Goal: Task Accomplishment & Management: Manage account settings

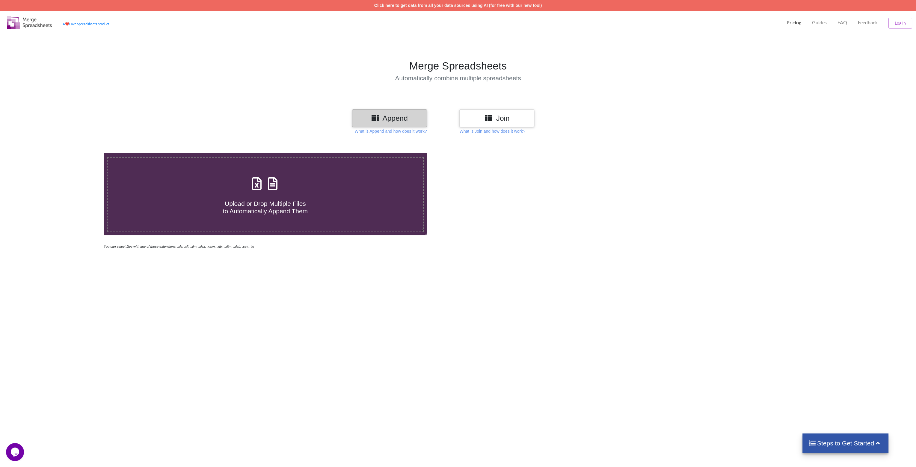
click at [268, 185] on icon at bounding box center [272, 180] width 15 height 13
click at [69, 153] on input "Upload or Drop Multiple Files to Automatically Append Them" at bounding box center [69, 153] width 0 height 0
type input "C:\fakepath\Export_Hraci_Maxima Broker TOUR 25 3.kolo_5. 9. 2025 16_48_23.xlsx"
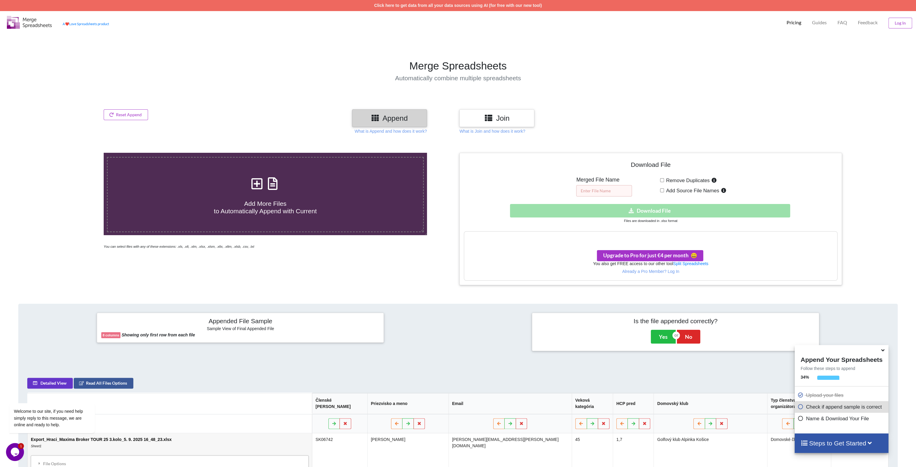
click at [600, 188] on input "text" at bounding box center [604, 190] width 56 height 11
type input "Hraci"
click at [656, 209] on div "Download hidden Download File" at bounding box center [650, 210] width 373 height 13
click at [641, 254] on span "Upgrade to Pro for just €4 per month 😀" at bounding box center [650, 255] width 94 height 6
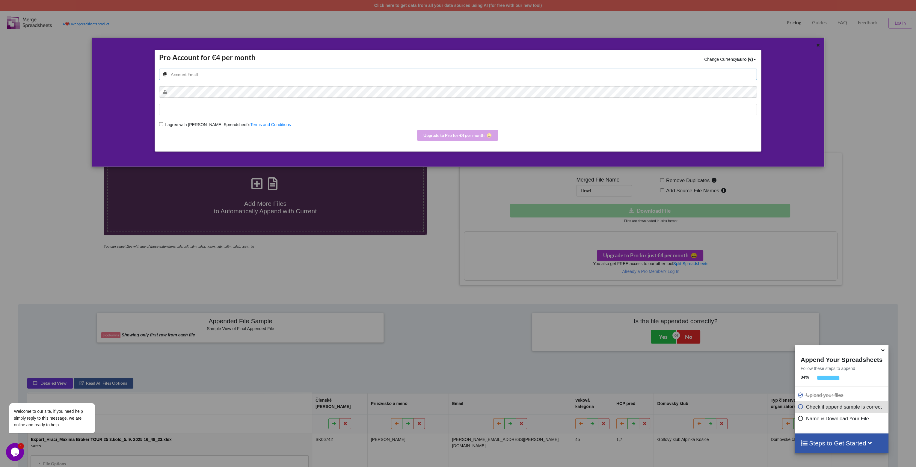
click at [288, 75] on input "email" at bounding box center [458, 74] width 598 height 11
type input "[EMAIL_ADDRESS][DOMAIN_NAME]"
click at [817, 45] on icon at bounding box center [817, 44] width 5 height 4
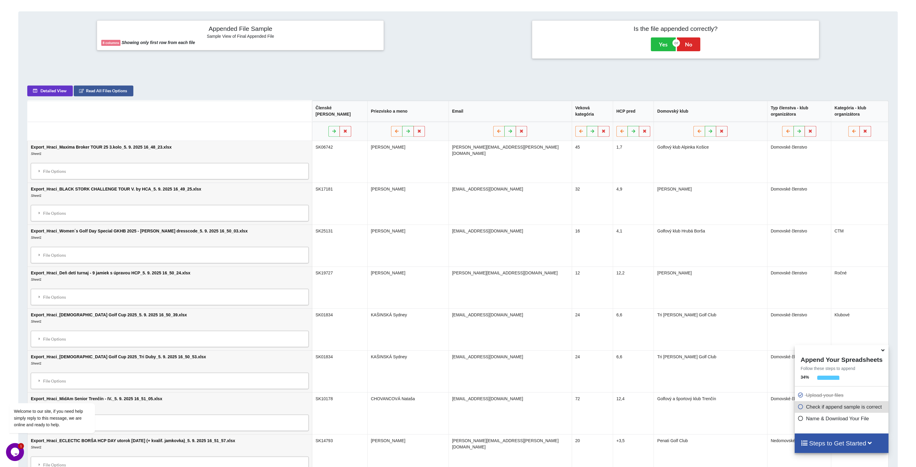
scroll to position [300, 0]
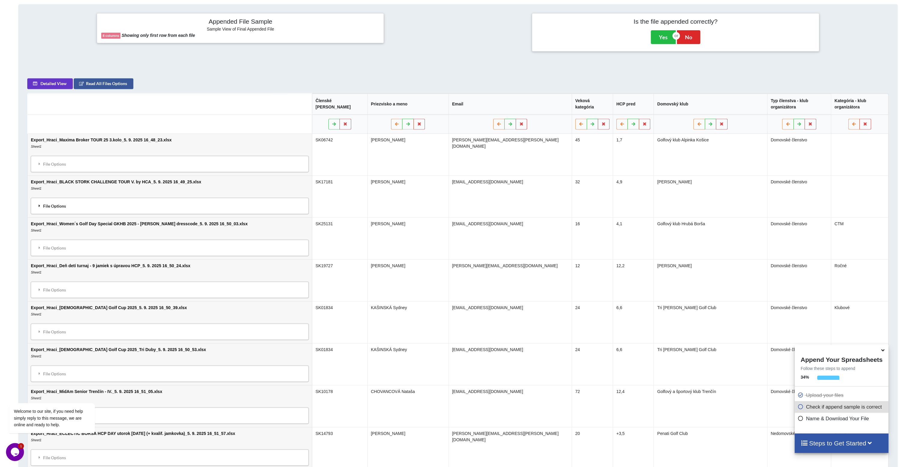
click at [37, 204] on icon at bounding box center [39, 206] width 5 height 4
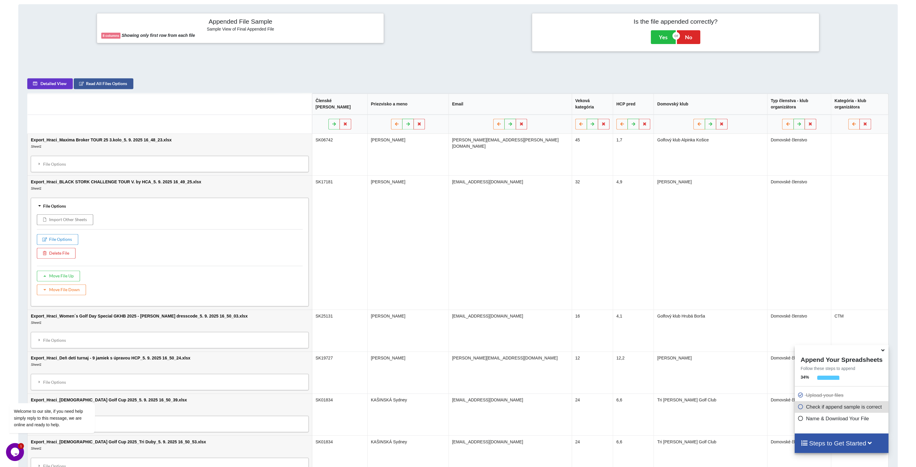
click at [37, 200] on div "File Options" at bounding box center [170, 206] width 274 height 13
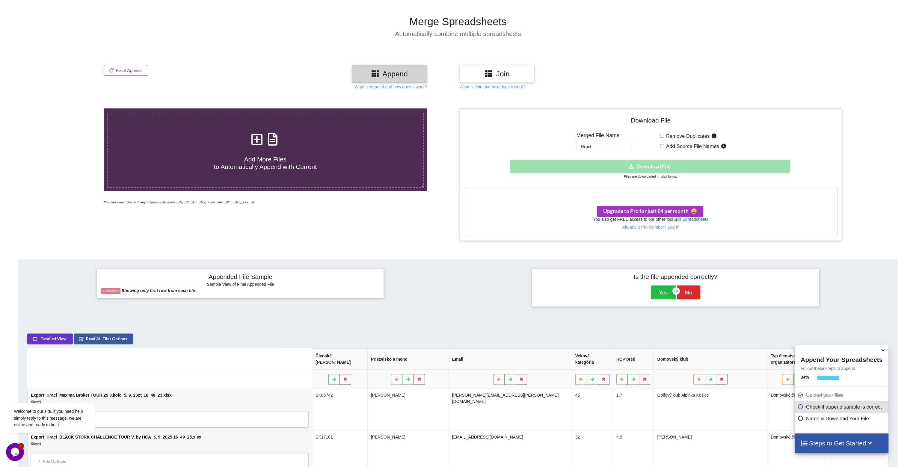
scroll to position [30, 0]
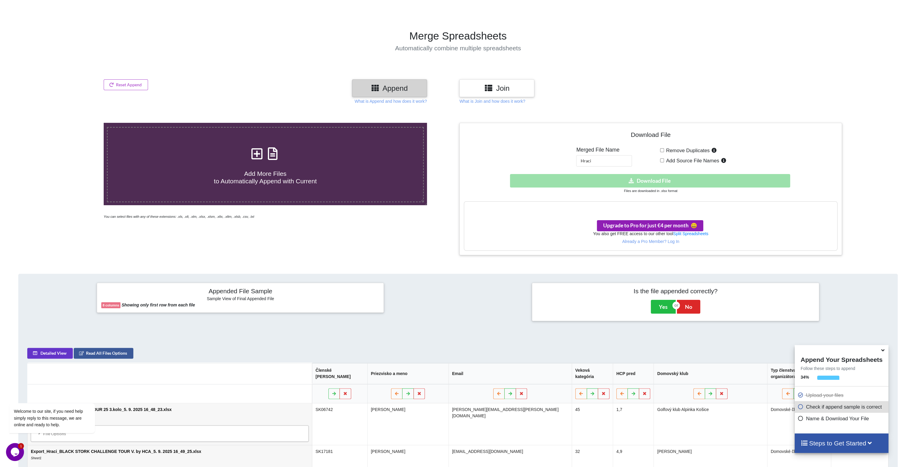
click at [633, 227] on span "Upgrade to Pro for just €4 per month 😀" at bounding box center [650, 225] width 94 height 6
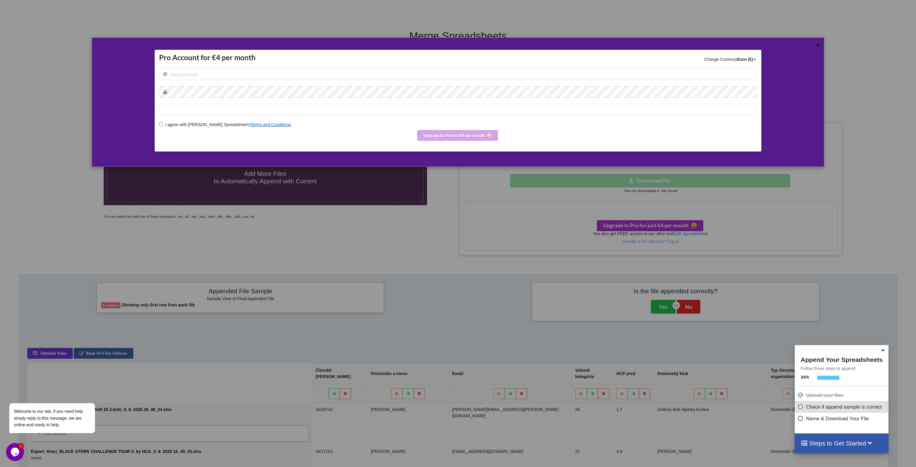
click at [250, 125] on link "Terms and Conditions" at bounding box center [270, 124] width 40 height 5
click at [225, 74] on input "email" at bounding box center [458, 74] width 598 height 11
type input "[EMAIL_ADDRESS][DOMAIN_NAME]"
click at [160, 123] on input "I agree with Merge Spreadsheet's Terms and Conditions" at bounding box center [161, 124] width 4 height 4
click at [435, 134] on button "Upgrade to Pro for €4 per month 😀" at bounding box center [457, 135] width 81 height 11
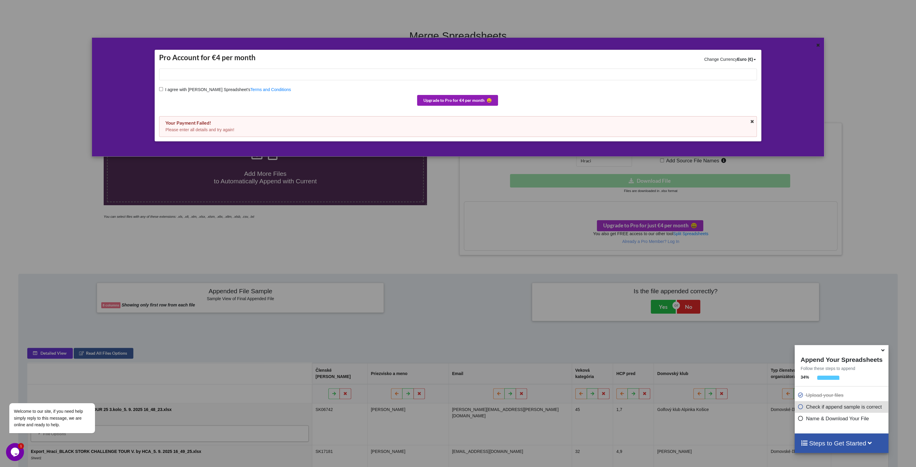
click at [434, 102] on button "Upgrade to Pro for €4 per month 😀" at bounding box center [457, 100] width 81 height 11
click at [161, 88] on input "I agree with Merge Spreadsheet's Terms and Conditions" at bounding box center [161, 89] width 4 height 4
checkbox input "true"
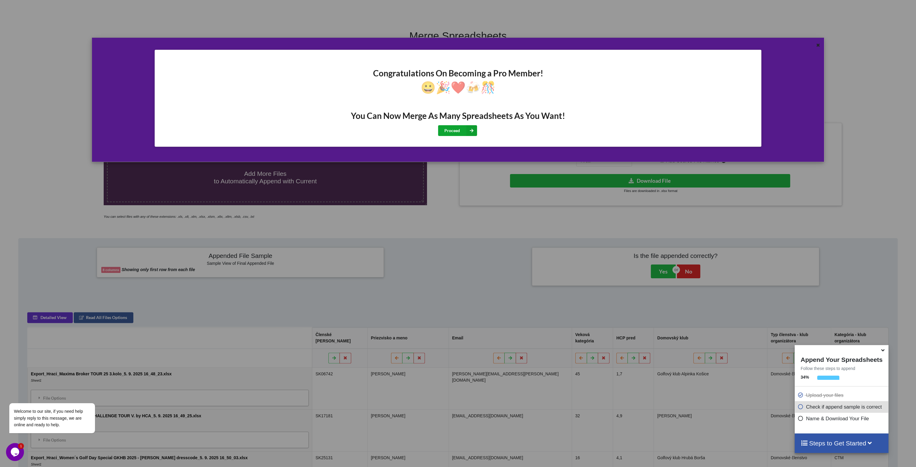
click at [456, 132] on button "Proceed" at bounding box center [457, 130] width 39 height 11
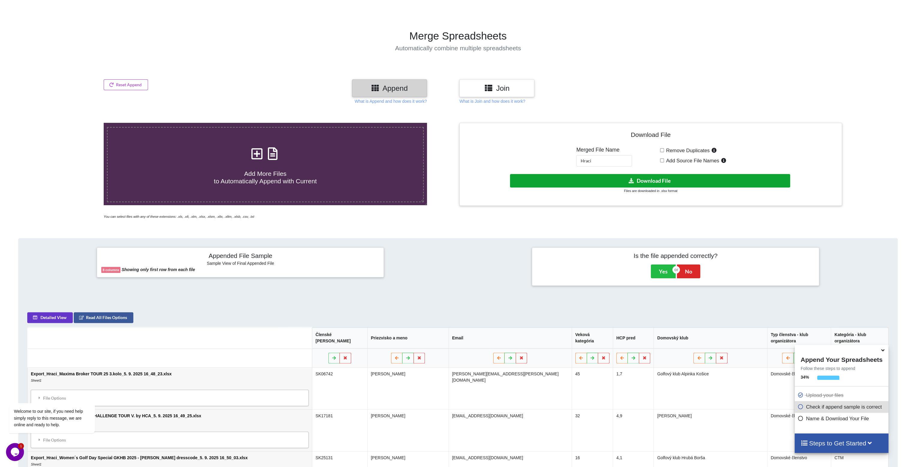
click at [661, 180] on button "Download File" at bounding box center [650, 180] width 280 height 13
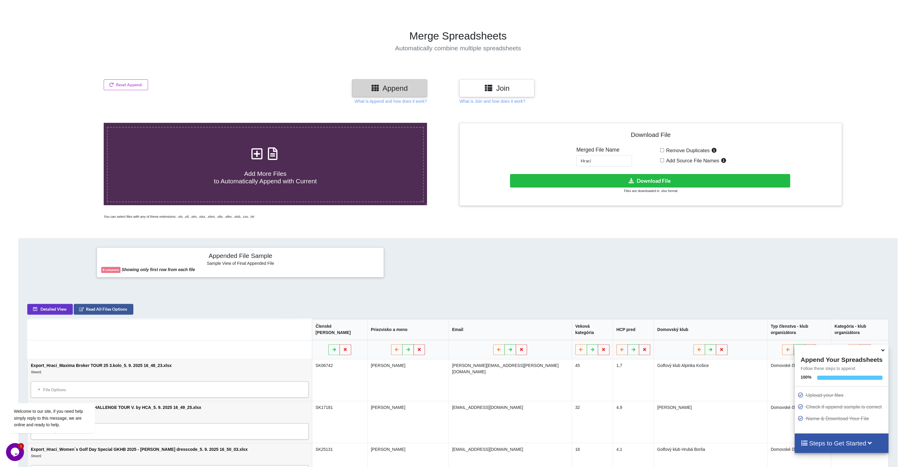
click at [892, 37] on h1 "Merge Spreadsheets" at bounding box center [458, 36] width 922 height 13
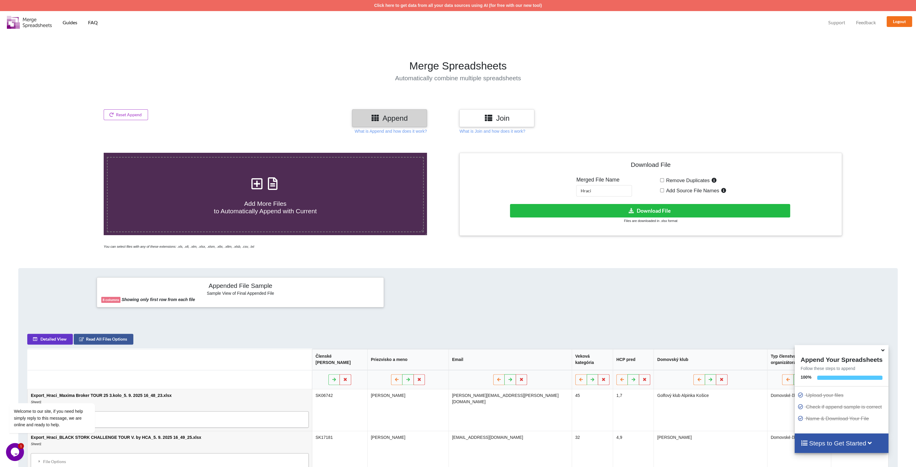
click at [884, 352] on icon at bounding box center [882, 349] width 6 height 5
click at [23, 21] on img at bounding box center [29, 22] width 45 height 13
click at [31, 22] on img at bounding box center [29, 22] width 45 height 13
click at [501, 119] on h3 "Join" at bounding box center [497, 118] width 66 height 9
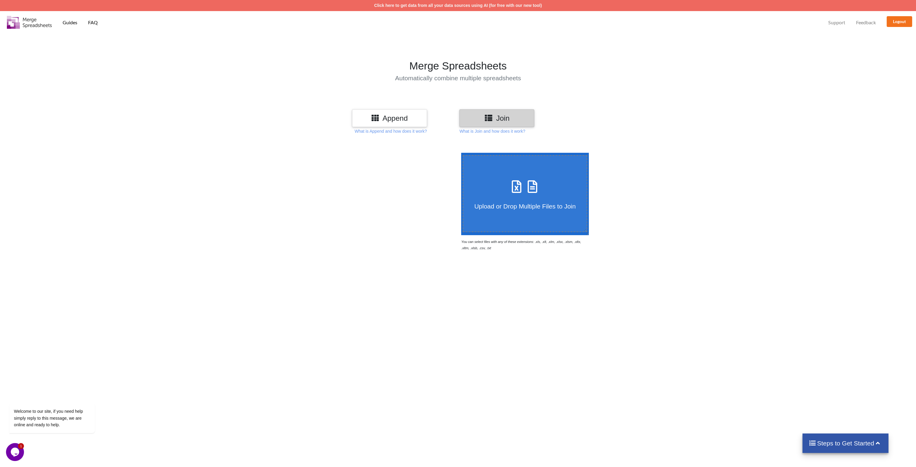
click at [392, 117] on h3 "Append" at bounding box center [389, 118] width 66 height 9
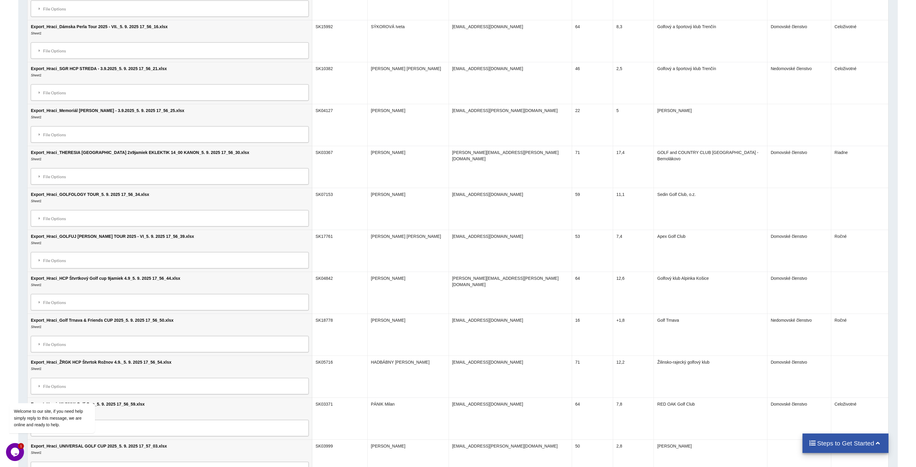
scroll to position [20760, 0]
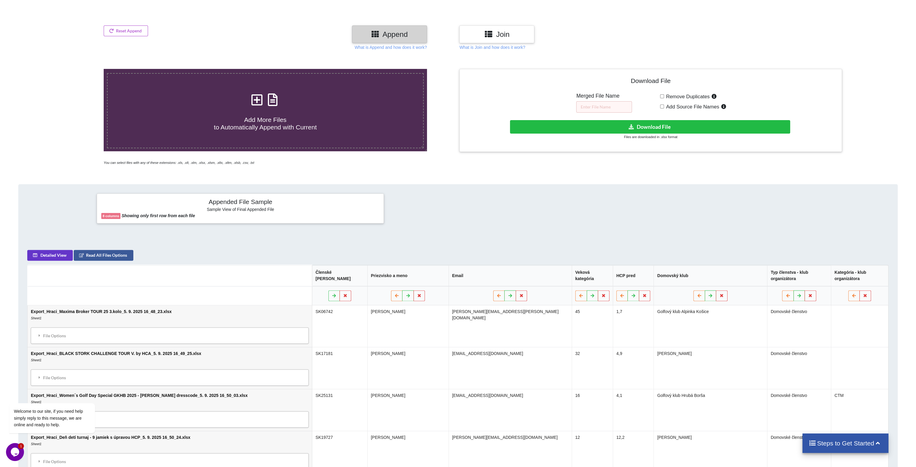
scroll to position [0, 0]
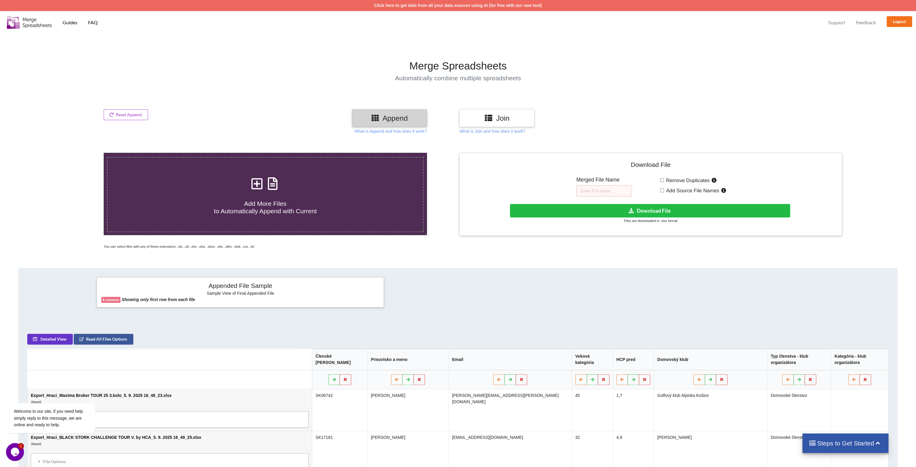
click at [28, 21] on img at bounding box center [29, 22] width 45 height 13
click at [14, 25] on img at bounding box center [29, 22] width 45 height 13
click at [20, 23] on img at bounding box center [29, 22] width 45 height 13
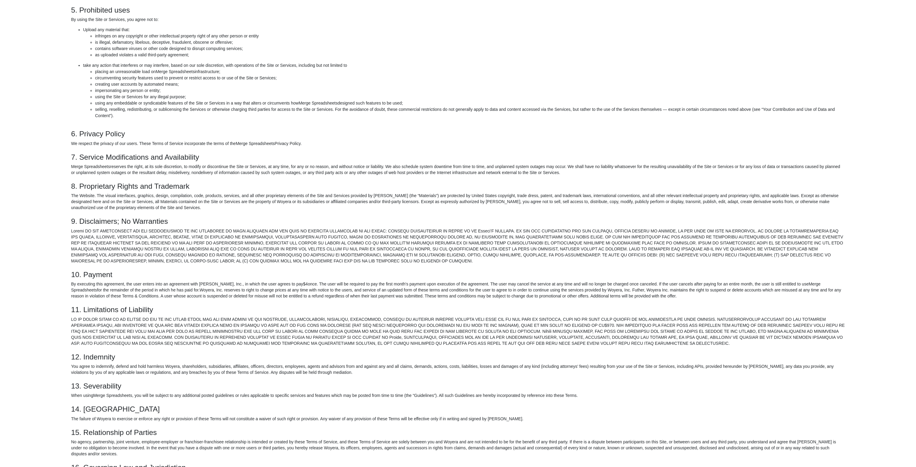
scroll to position [210, 0]
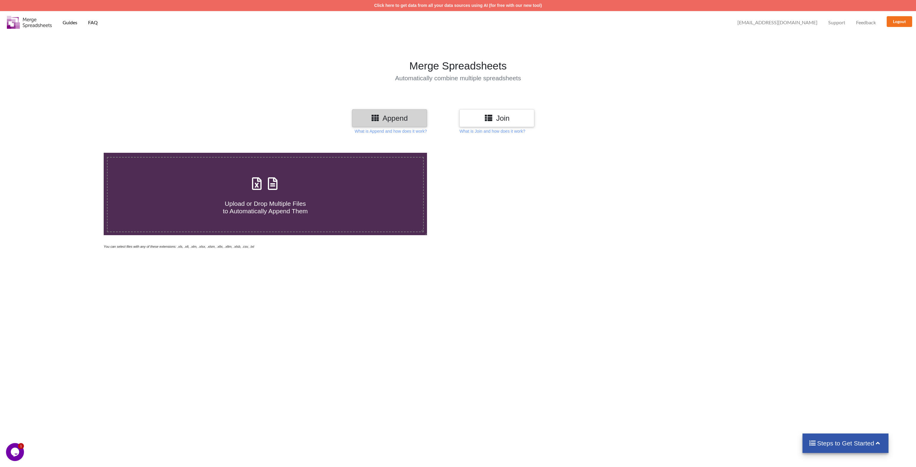
click at [833, 22] on span "Support" at bounding box center [836, 22] width 17 height 5
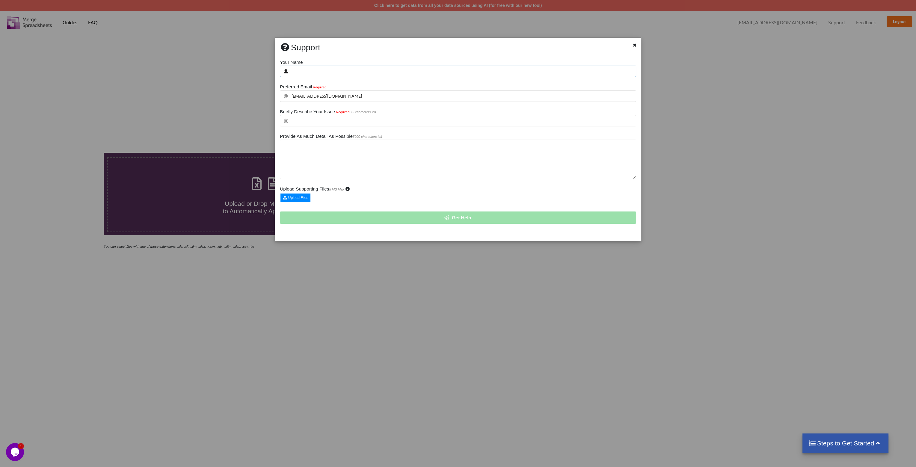
click at [310, 70] on input "text" at bounding box center [458, 71] width 356 height 11
click at [642, 44] on div "Support Your Name Preferred Email Required jp.dexs@gmail.com Briefly Describe Y…" at bounding box center [458, 233] width 916 height 467
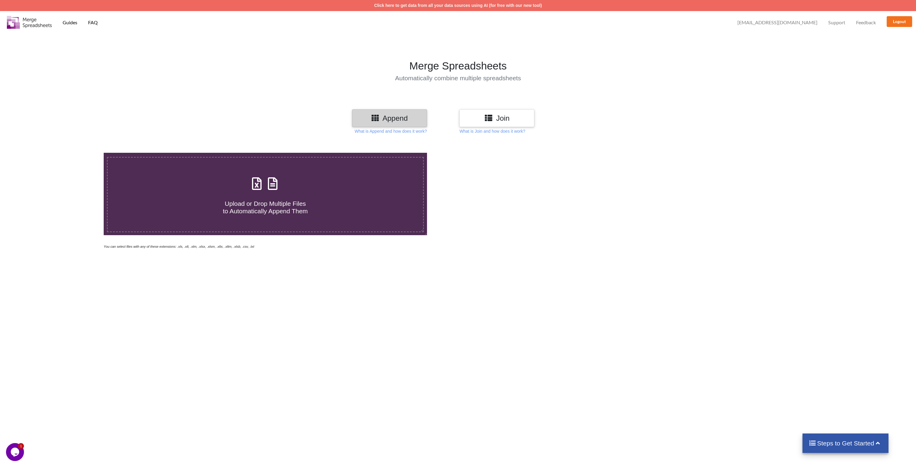
click at [862, 21] on span "Feedback" at bounding box center [866, 22] width 20 height 5
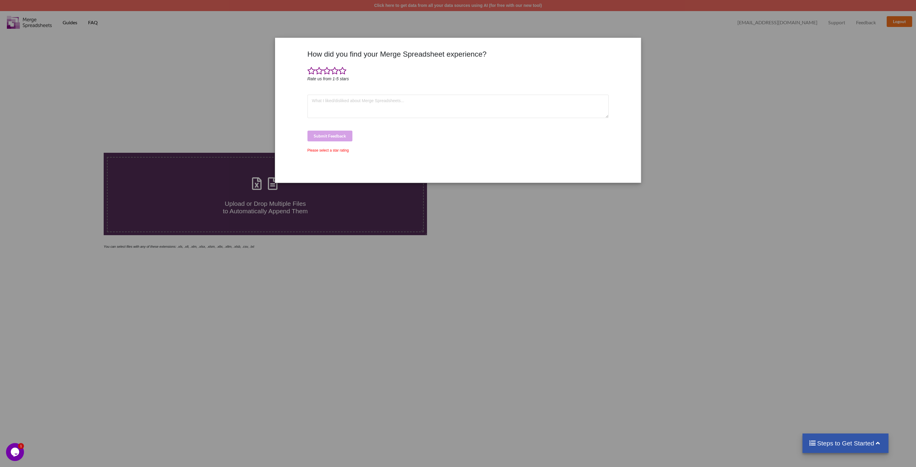
click at [769, 95] on div "How did you find your Merge Spreadsheet experience? Rate us from 1-5 stars Subm…" at bounding box center [458, 233] width 916 height 467
click at [165, 120] on div "How did you find your Merge Spreadsheet experience? Rate us from 1-5 stars Subm…" at bounding box center [458, 233] width 916 height 467
click at [672, 49] on div "How did you find your Merge Spreadsheet experience? Rate us from 1-5 stars Subm…" at bounding box center [458, 233] width 916 height 467
click at [16, 452] on icon "Chat widget" at bounding box center [15, 452] width 8 height 9
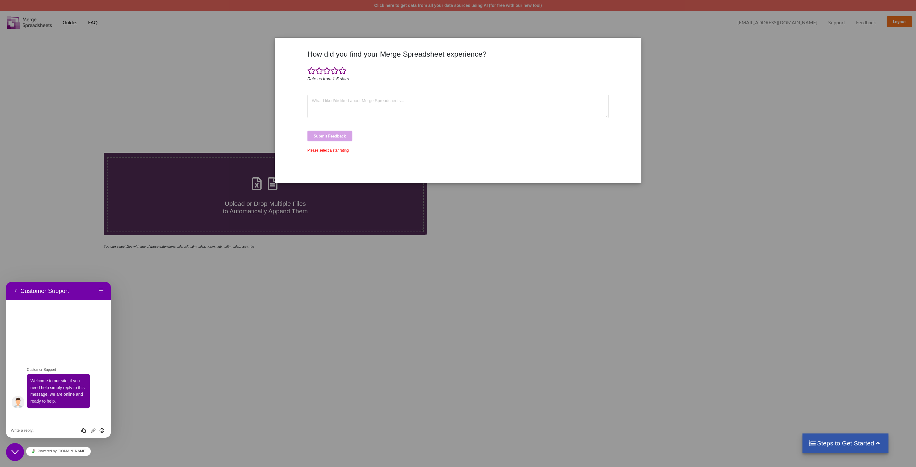
click at [34, 426] on div "Rate this chat Upload File Insert emoji" at bounding box center [58, 430] width 105 height 15
click at [32, 429] on textarea at bounding box center [58, 430] width 95 height 5
type textarea "hellou I want to cancel my subscription"
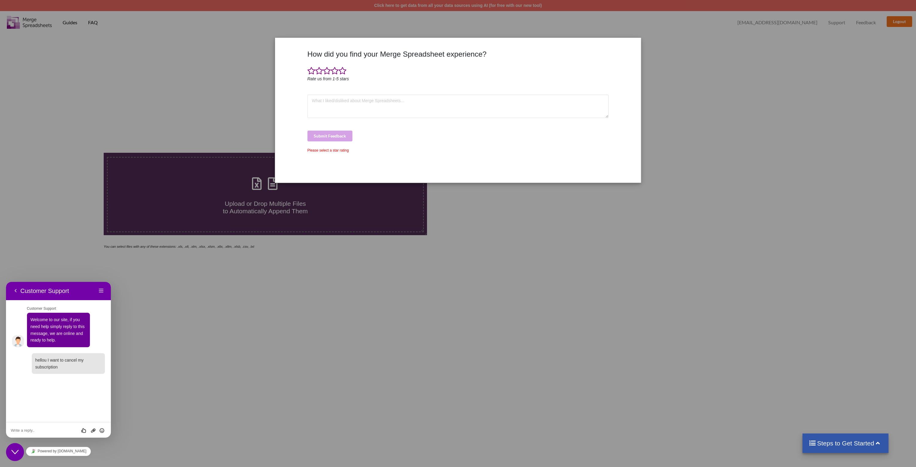
scroll to position [126, 0]
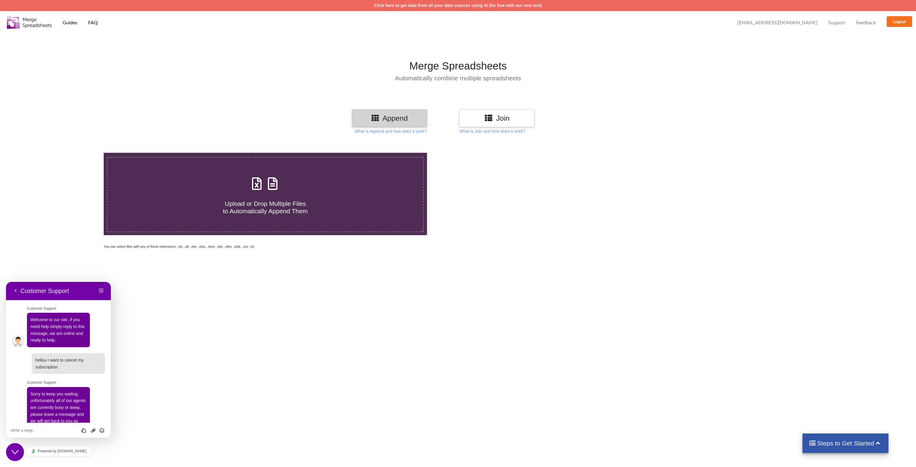
scroll to position [126, 0]
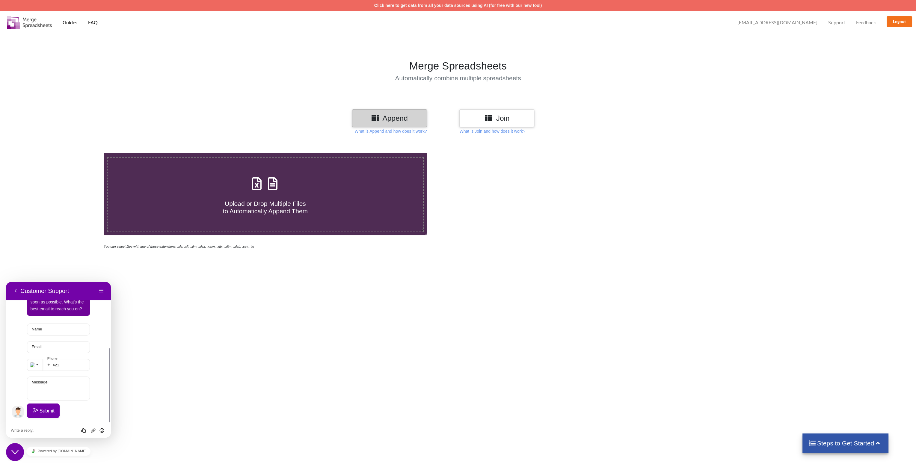
click at [856, 445] on h4 "Steps to Get Started" at bounding box center [845, 442] width 74 height 7
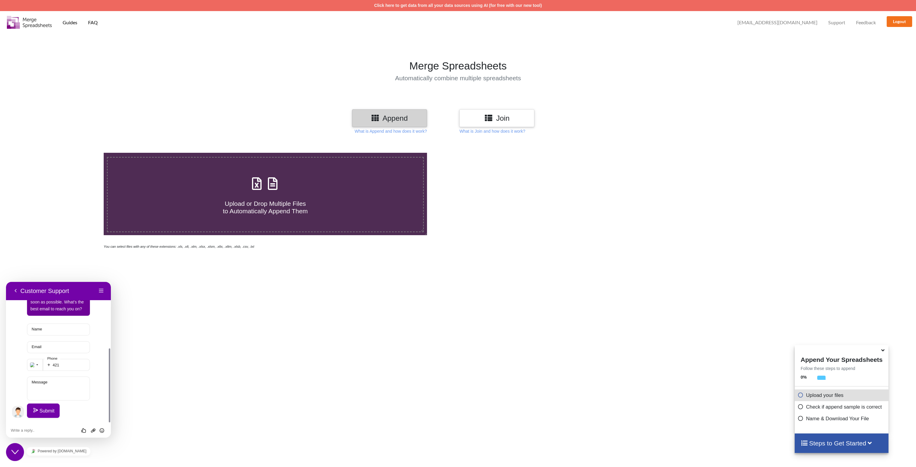
click at [694, 342] on div "Upload or Drop Multiple Files to Automatically Append Them You can select files…" at bounding box center [458, 373] width 916 height 467
click at [57, 361] on input "Name" at bounding box center [58, 359] width 63 height 12
type input "Jan"
click at [42, 377] on label "Email" at bounding box center [37, 376] width 16 height 4
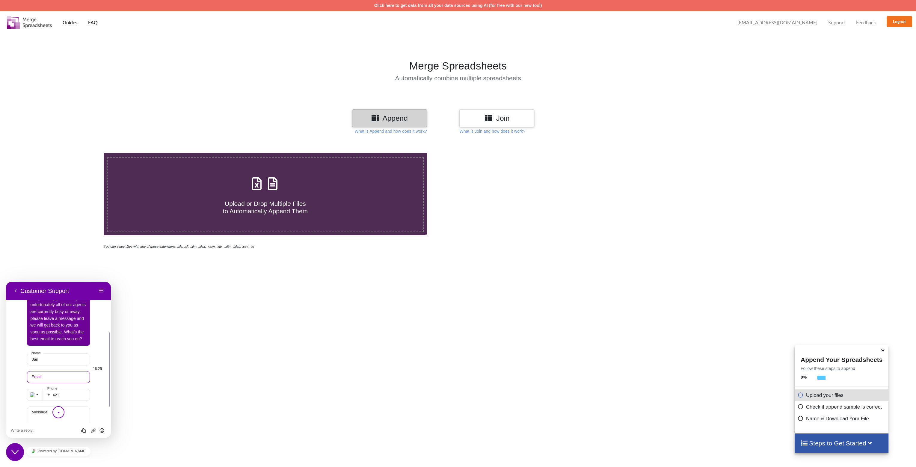
click at [42, 377] on input "Email" at bounding box center [58, 377] width 63 height 12
type input "jp.dexs@gmail.com"
click at [100, 341] on div "Sorry to keep you waiting, unfortunately all of our agents are currently busy o…" at bounding box center [64, 369] width 81 height 157
click at [66, 395] on input "421" at bounding box center [66, 395] width 47 height 12
type input "421948779042"
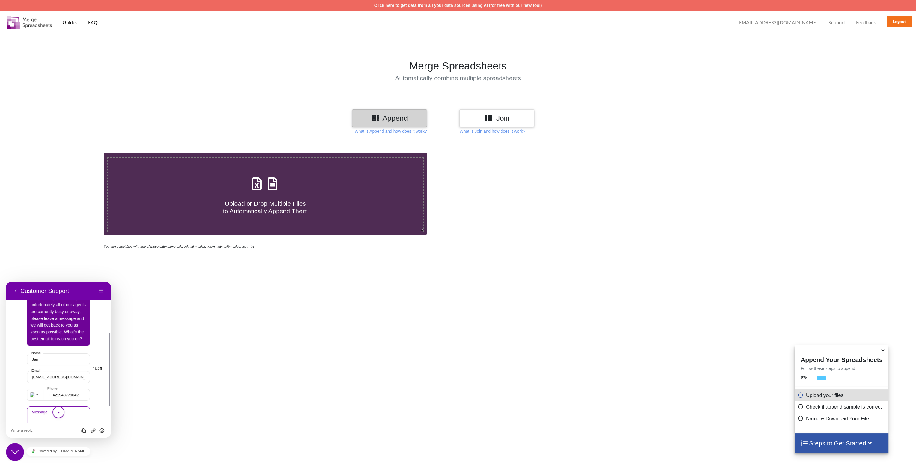
click at [40, 415] on textarea "Message" at bounding box center [58, 418] width 63 height 24
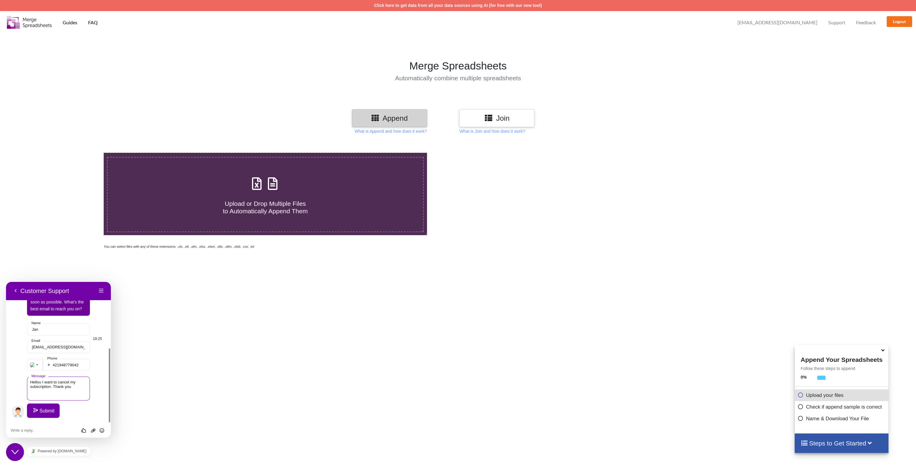
type textarea "Hellou I want to cancel my subscription. Thank you"
click at [42, 414] on button "Submit" at bounding box center [43, 410] width 33 height 14
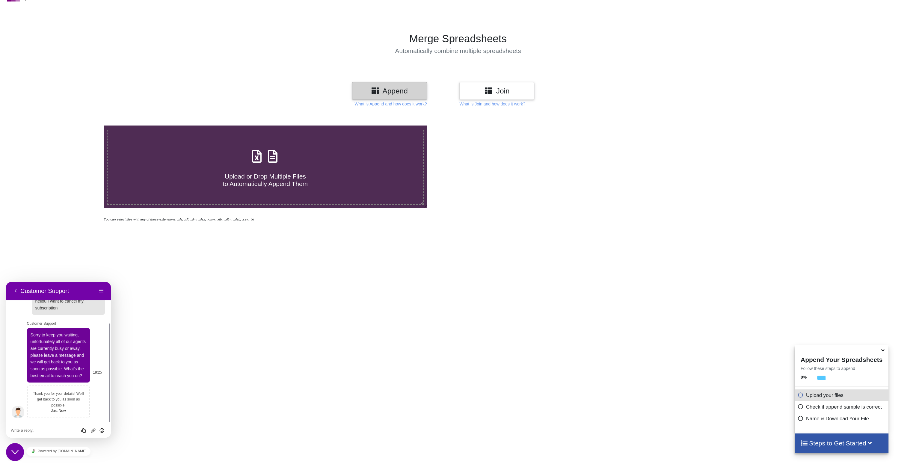
scroll to position [0, 0]
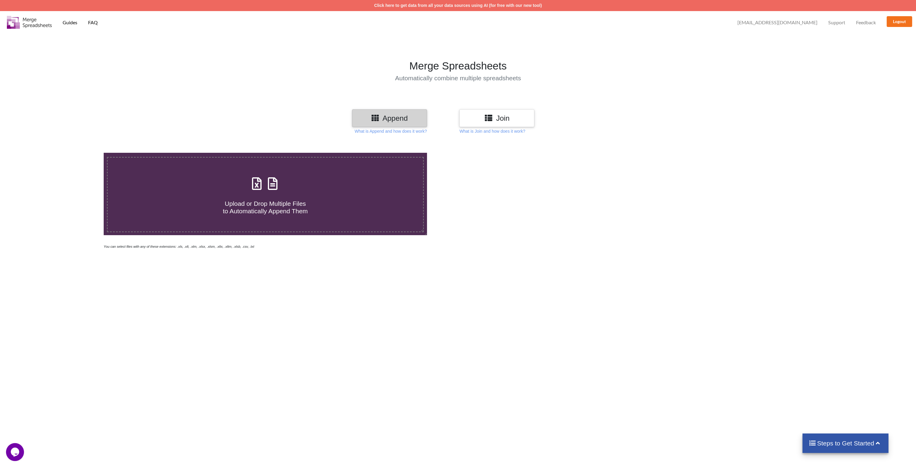
click at [95, 23] on p "FAQ" at bounding box center [93, 22] width 10 height 6
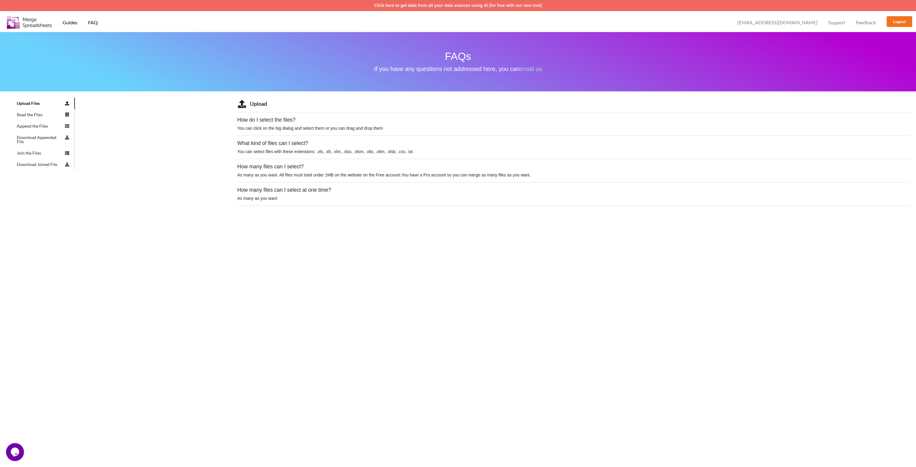
click at [72, 22] on p "Guides" at bounding box center [70, 22] width 15 height 6
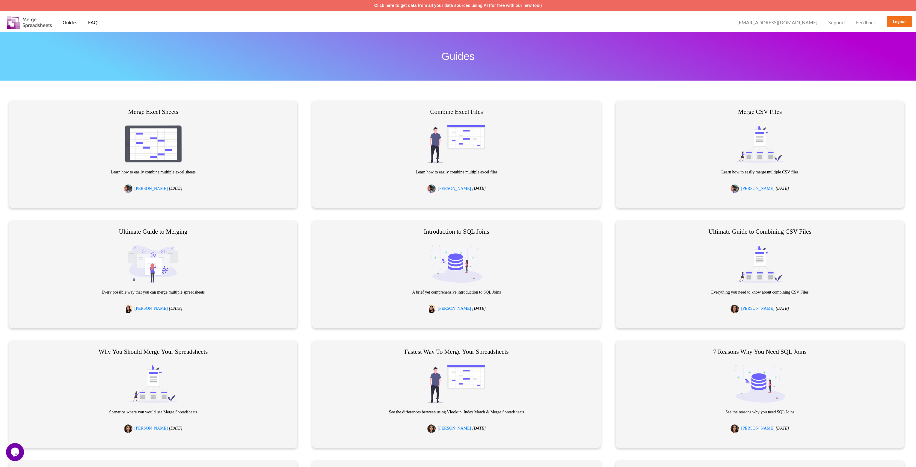
click at [833, 21] on span "Support" at bounding box center [836, 22] width 17 height 5
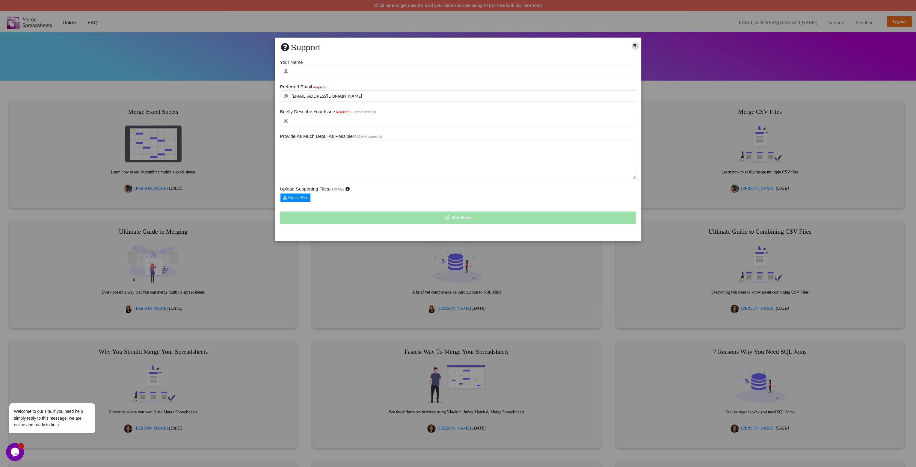
click at [636, 46] on icon at bounding box center [634, 44] width 5 height 4
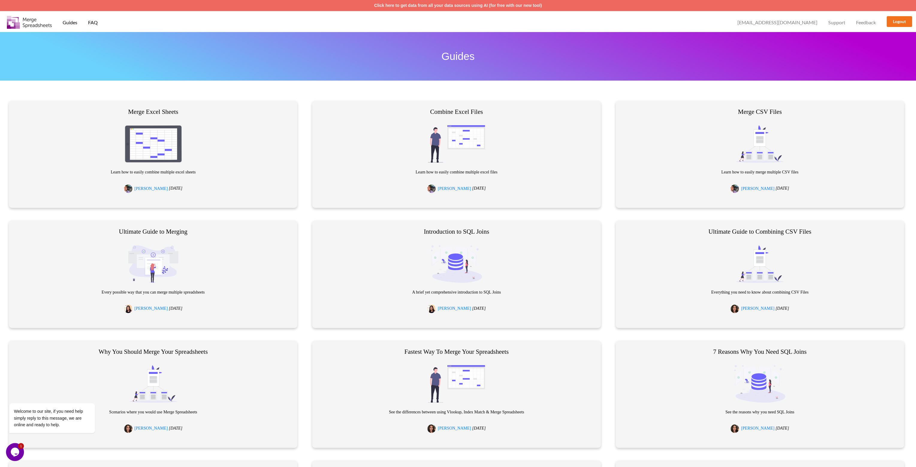
drag, startPoint x: 790, startPoint y: 18, endPoint x: 786, endPoint y: 24, distance: 6.9
click at [790, 18] on div "[EMAIL_ADDRESS][DOMAIN_NAME]" at bounding box center [777, 21] width 88 height 13
click at [786, 24] on span "[EMAIL_ADDRESS][DOMAIN_NAME]" at bounding box center [777, 22] width 80 height 5
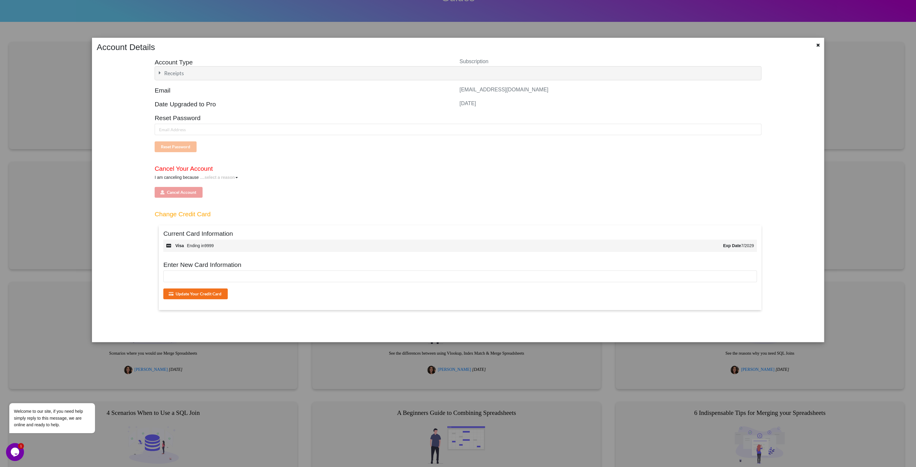
scroll to position [60, 0]
click at [185, 130] on input "text" at bounding box center [458, 129] width 607 height 11
click at [183, 191] on div "I am canceling because ....select a reason I don't use this anymore it's too ex…" at bounding box center [458, 185] width 607 height 23
click at [229, 176] on div "....select a reason" at bounding box center [217, 177] width 35 height 6
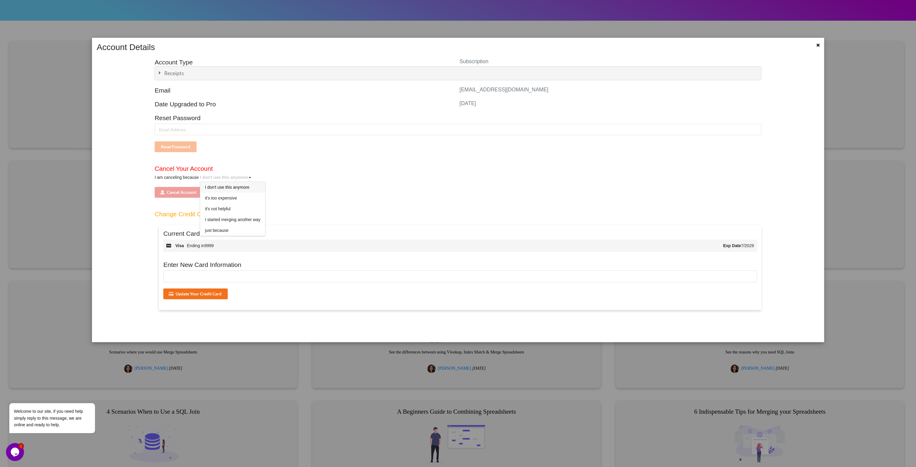
click at [230, 187] on span "I don't use this anymore" at bounding box center [227, 187] width 44 height 5
click at [180, 192] on button "Cancel Account" at bounding box center [179, 192] width 48 height 11
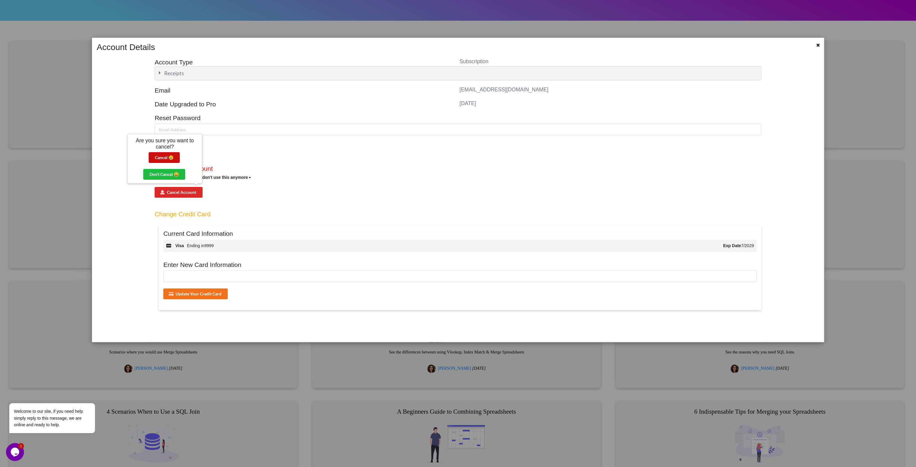
click at [159, 159] on button "Cancel 😢️" at bounding box center [164, 157] width 31 height 11
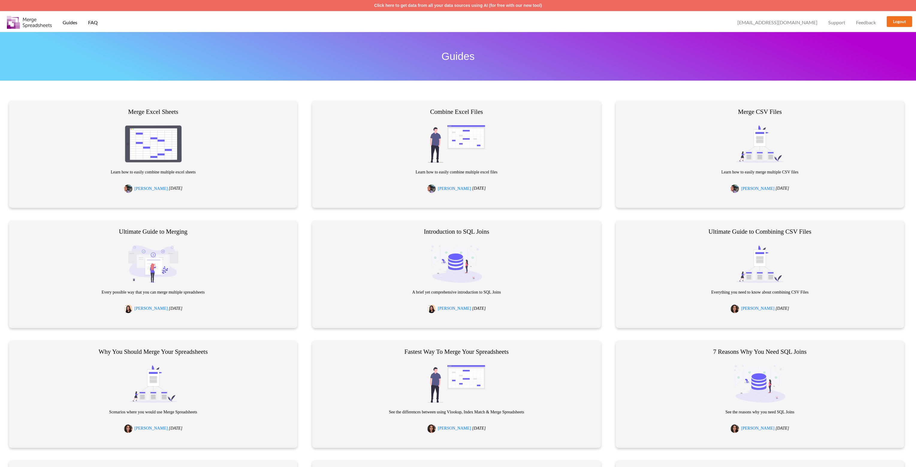
click at [793, 20] on span "[EMAIL_ADDRESS][DOMAIN_NAME]" at bounding box center [777, 22] width 80 height 5
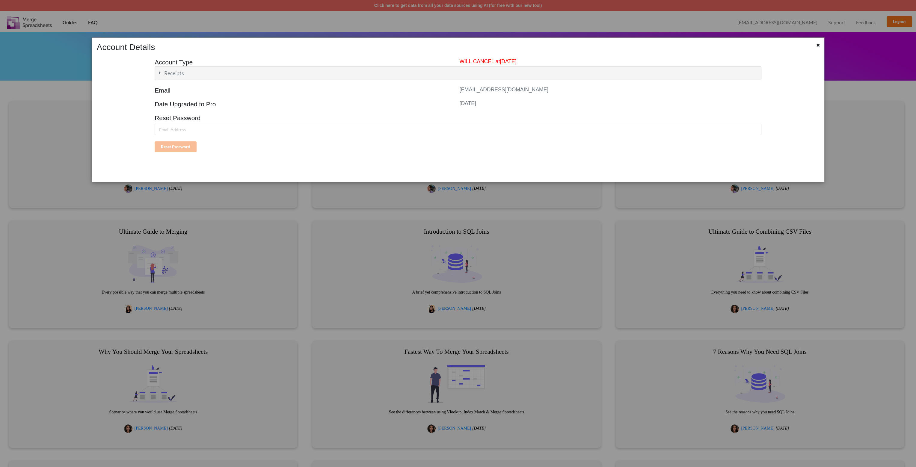
click at [160, 72] on icon at bounding box center [159, 72] width 7 height 5
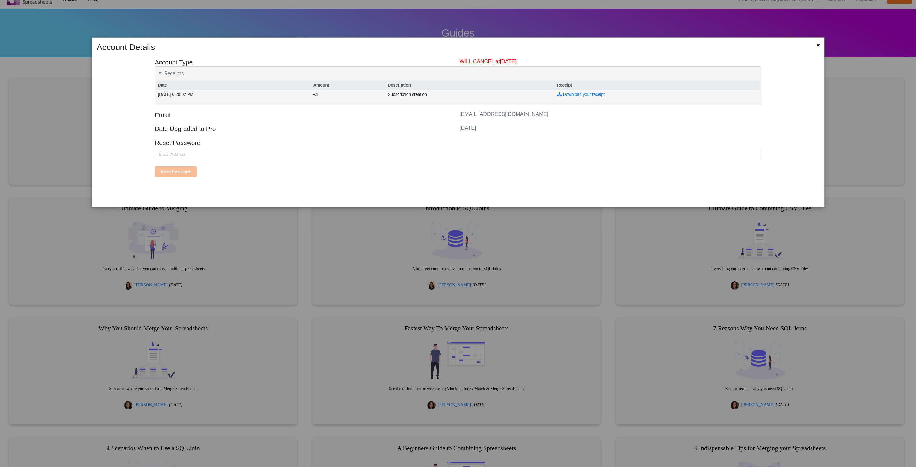
scroll to position [30, 0]
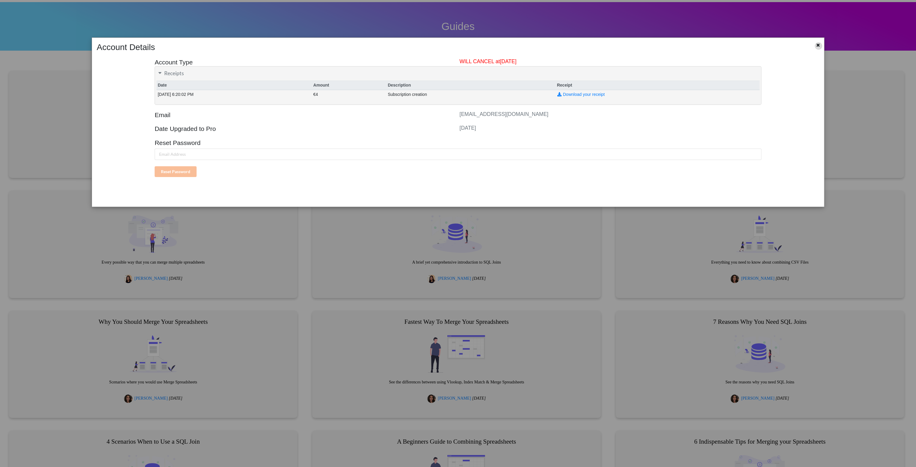
click at [817, 45] on icon at bounding box center [817, 44] width 5 height 4
